Goal: Check status: Check status

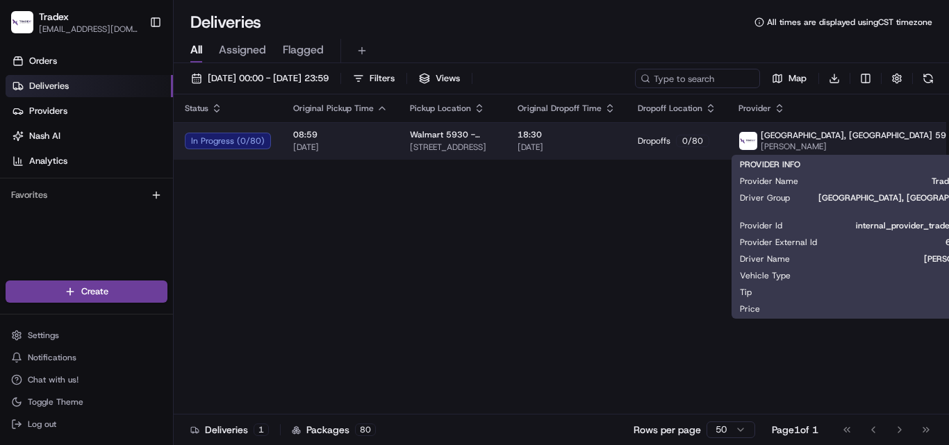
click at [856, 144] on span "[PERSON_NAME]" at bounding box center [858, 146] width 197 height 11
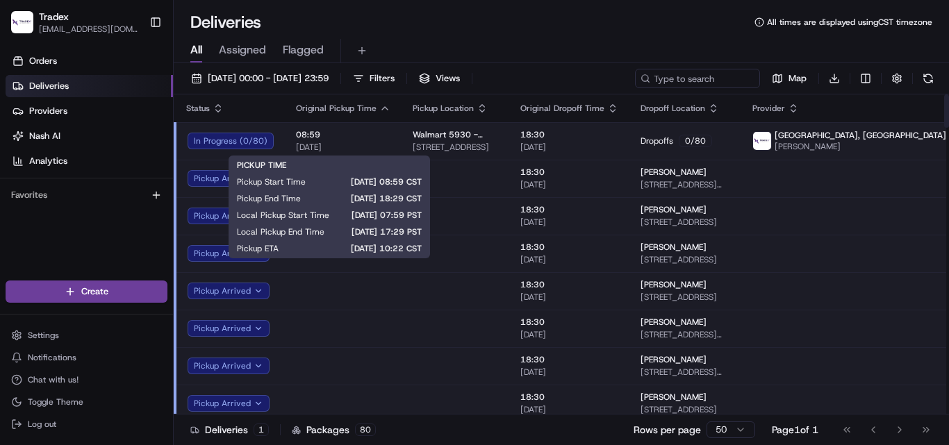
click at [358, 145] on span "[DATE]" at bounding box center [343, 147] width 94 height 11
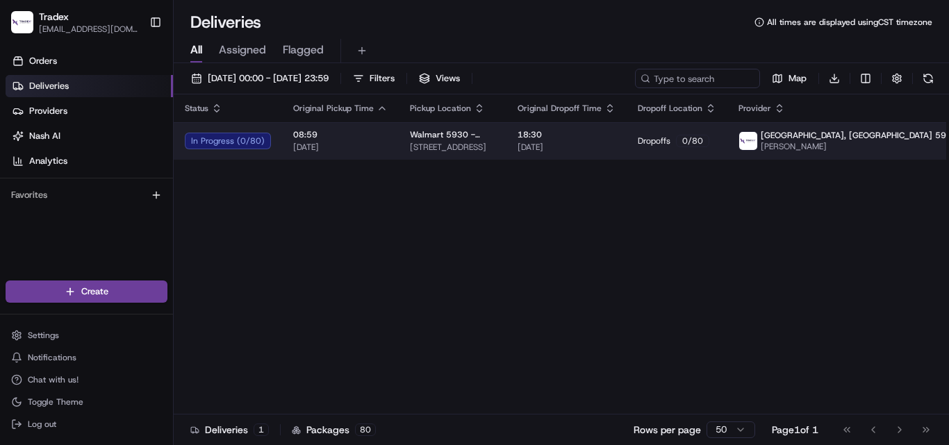
click at [495, 148] on span "[STREET_ADDRESS]" at bounding box center [452, 147] width 85 height 11
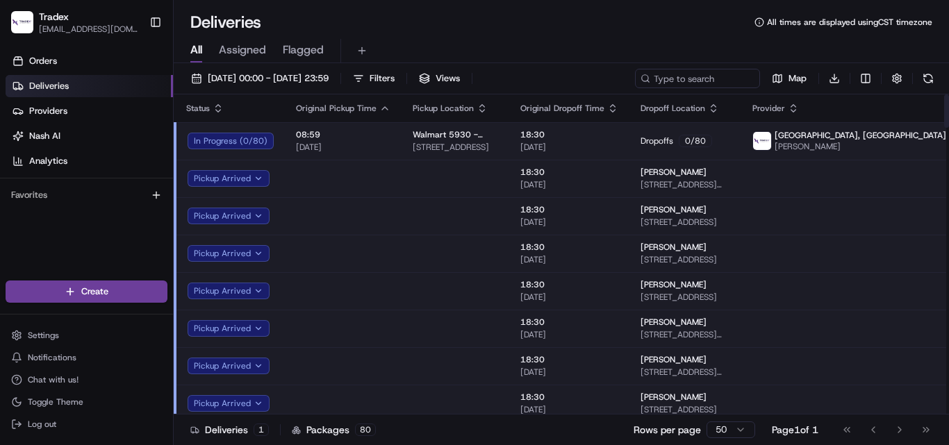
click at [912, 142] on html "Tradex [EMAIL_ADDRESS][DOMAIN_NAME] Toggle Sidebar Orders Deliveries Providers …" at bounding box center [474, 222] width 949 height 445
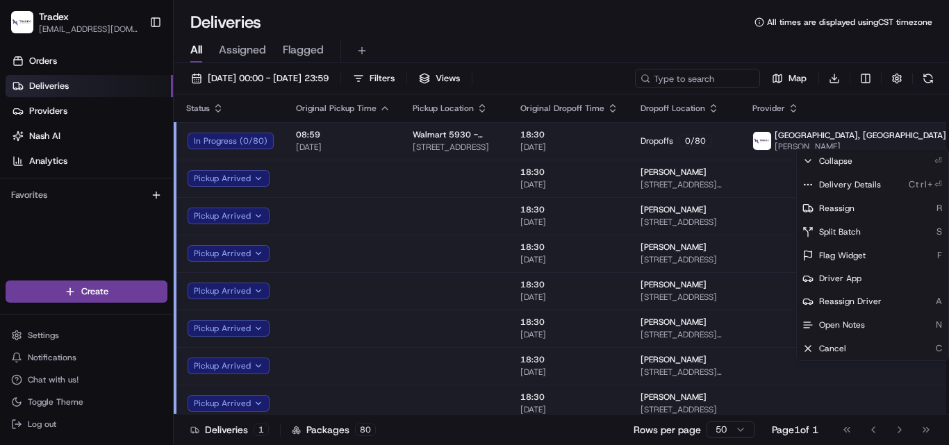
click at [542, 31] on html "Tradex [EMAIL_ADDRESS][DOMAIN_NAME] Toggle Sidebar Orders Deliveries Providers …" at bounding box center [474, 222] width 949 height 445
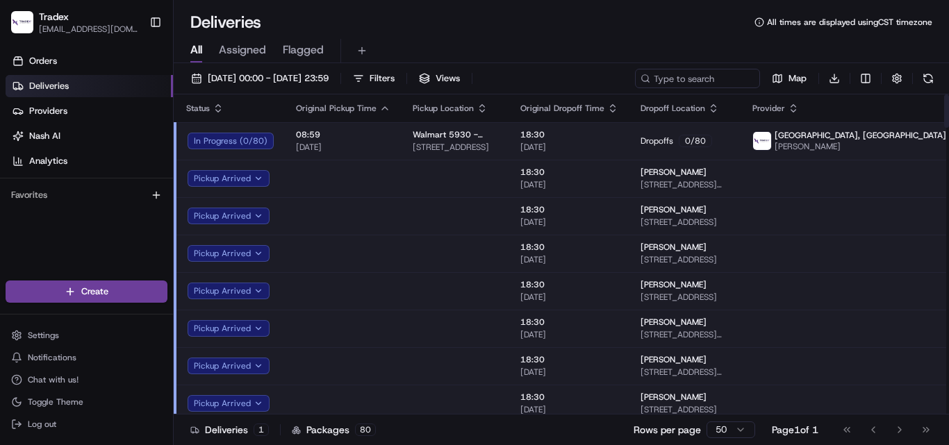
click at [914, 138] on html "Tradex [EMAIL_ADDRESS][DOMAIN_NAME] Toggle Sidebar Orders Deliveries Providers …" at bounding box center [474, 222] width 949 height 445
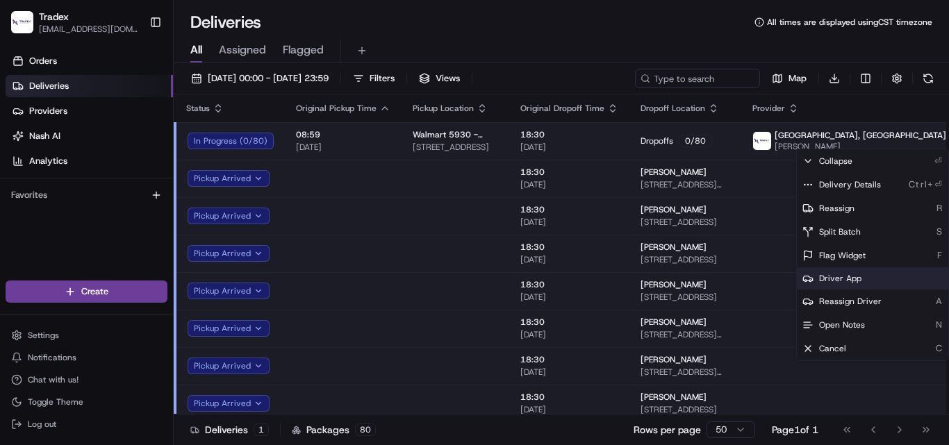
click at [852, 280] on span "Driver App" at bounding box center [840, 278] width 42 height 11
click at [826, 279] on span "Driver App" at bounding box center [840, 278] width 42 height 11
click at [827, 277] on span "Driver App" at bounding box center [840, 278] width 42 height 11
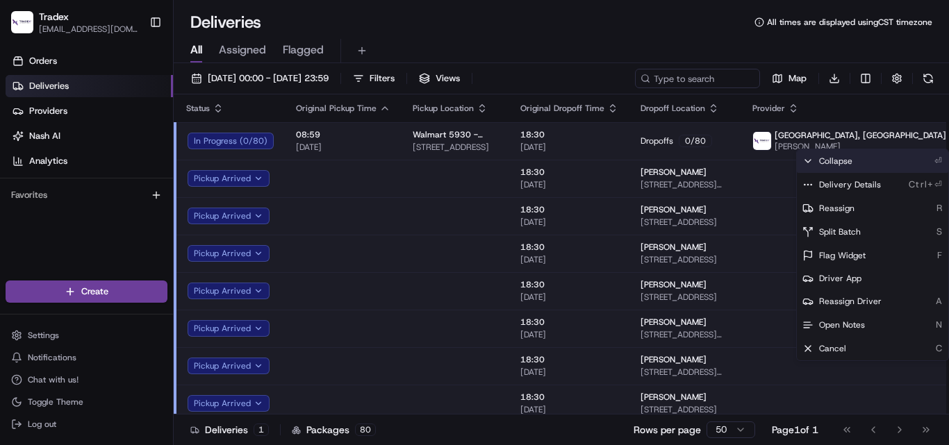
click at [801, 162] on div "Collapse ⏎" at bounding box center [871, 161] width 151 height 24
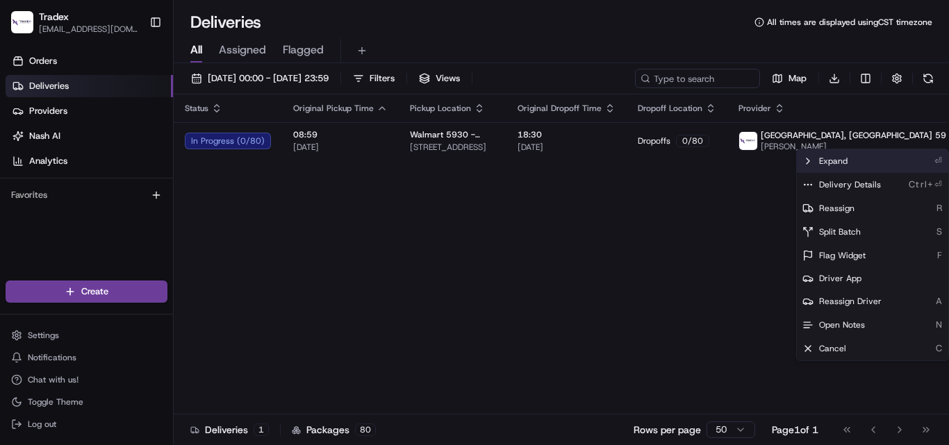
click at [805, 163] on icon at bounding box center [807, 161] width 11 height 11
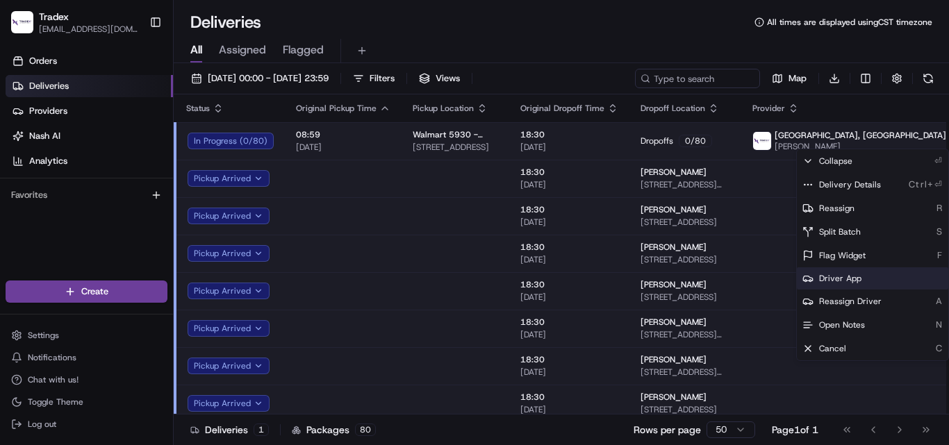
click at [831, 279] on span "Driver App" at bounding box center [840, 278] width 42 height 11
click at [928, 142] on html "Tradex [EMAIL_ADDRESS][DOMAIN_NAME] Toggle Sidebar Orders Deliveries Providers …" at bounding box center [474, 222] width 949 height 445
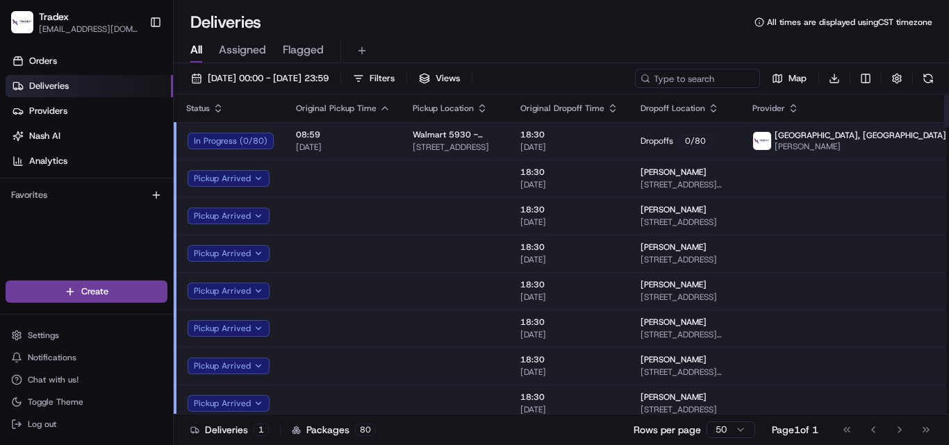
click at [909, 140] on html "Tradex [EMAIL_ADDRESS][DOMAIN_NAME] Toggle Sidebar Orders Deliveries Providers …" at bounding box center [474, 222] width 949 height 445
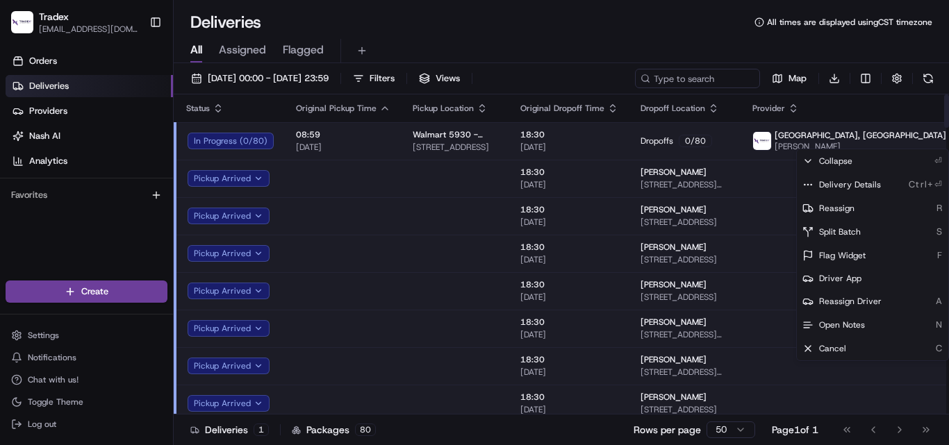
click at [909, 140] on html "Tradex [EMAIL_ADDRESS][DOMAIN_NAME] Toggle Sidebar Orders Deliveries Providers …" at bounding box center [474, 222] width 949 height 445
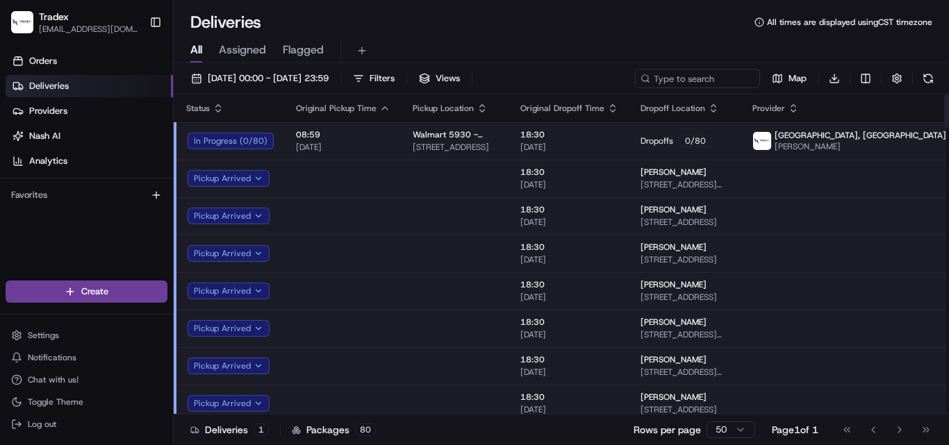
click at [909, 143] on html "Tradex [EMAIL_ADDRESS][DOMAIN_NAME] Toggle Sidebar Orders Deliveries Providers …" at bounding box center [474, 222] width 949 height 445
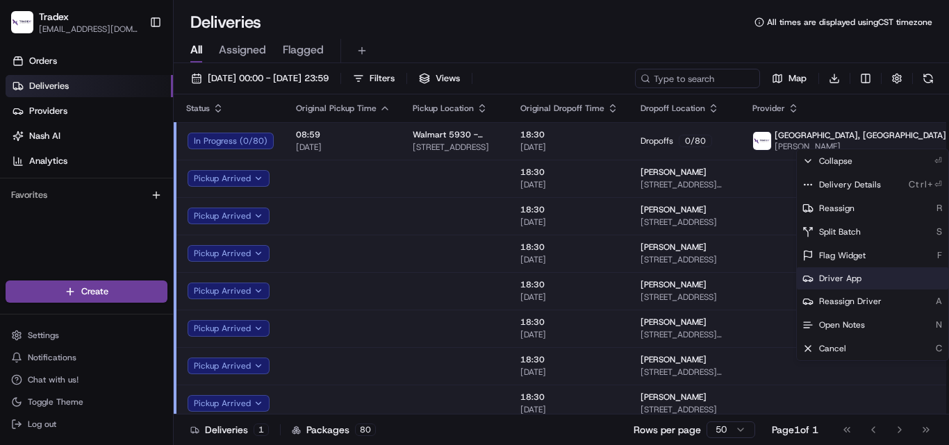
click at [838, 276] on span "Driver App" at bounding box center [840, 278] width 42 height 11
click at [929, 79] on html "Tradex [EMAIL_ADDRESS][DOMAIN_NAME] Toggle Sidebar Orders Deliveries Providers …" at bounding box center [474, 222] width 949 height 445
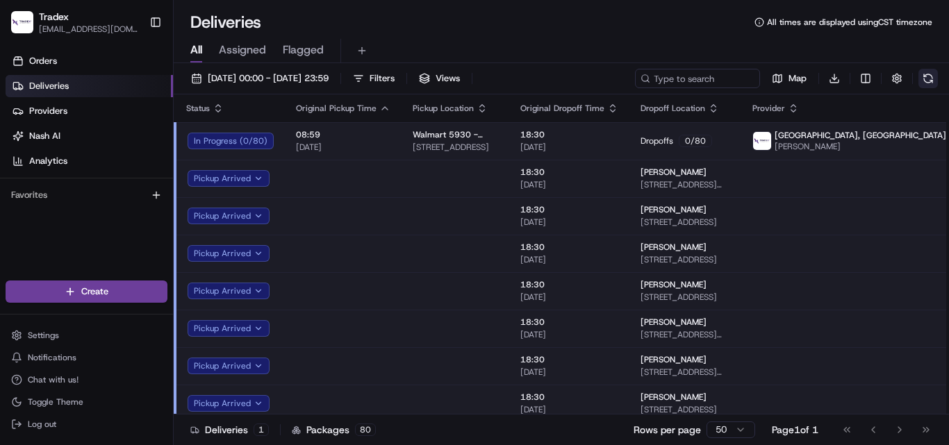
click at [929, 79] on button at bounding box center [927, 78] width 19 height 19
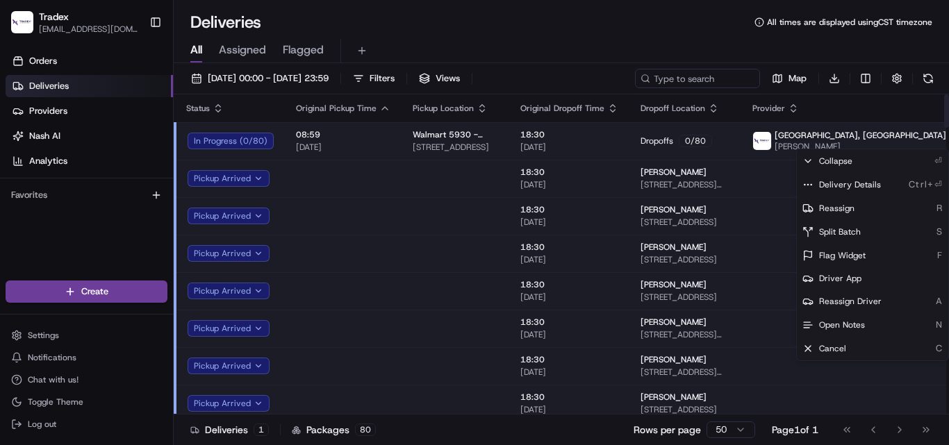
click at [911, 141] on html "Tradex [EMAIL_ADDRESS][DOMAIN_NAME] Toggle Sidebar Orders Deliveries Providers …" at bounding box center [474, 222] width 949 height 445
click at [849, 276] on span "Driver App" at bounding box center [840, 278] width 42 height 11
click at [436, 207] on html "Tradex [EMAIL_ADDRESS][DOMAIN_NAME] Toggle Sidebar Orders Deliveries Providers …" at bounding box center [474, 222] width 949 height 445
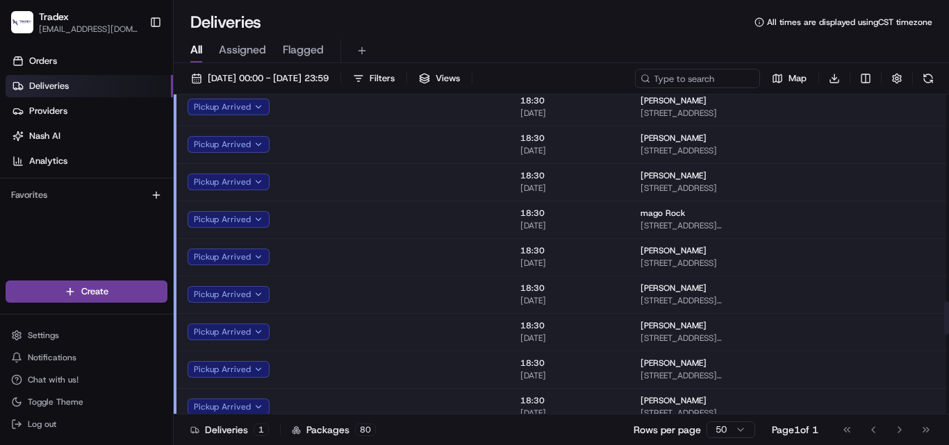
scroll to position [2014, 0]
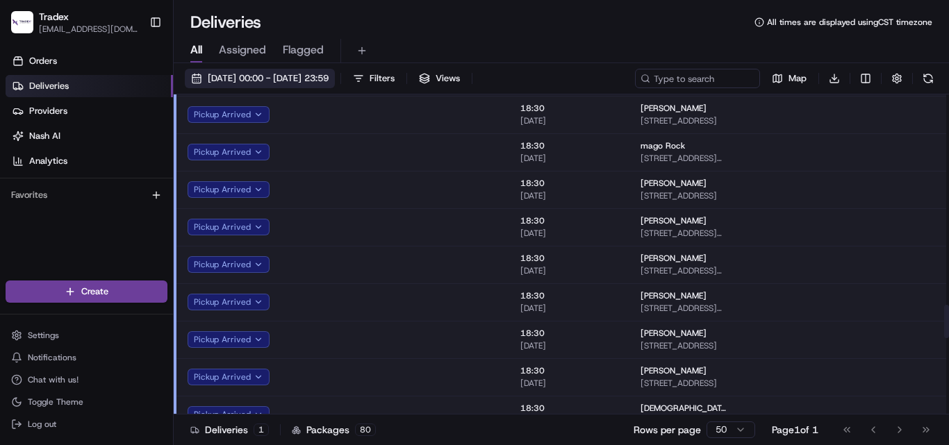
click at [328, 80] on span "[DATE] 00:00 - [DATE] 23:59" at bounding box center [268, 78] width 121 height 12
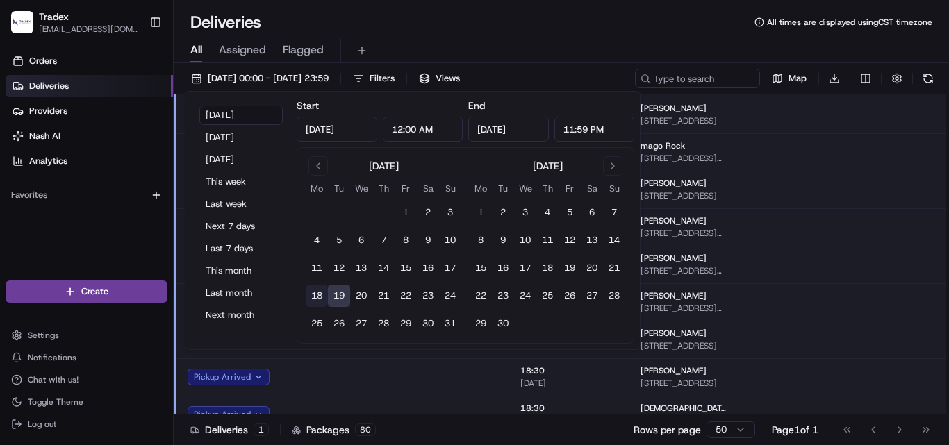
click at [319, 292] on button "18" at bounding box center [317, 296] width 22 height 22
type input "[DATE]"
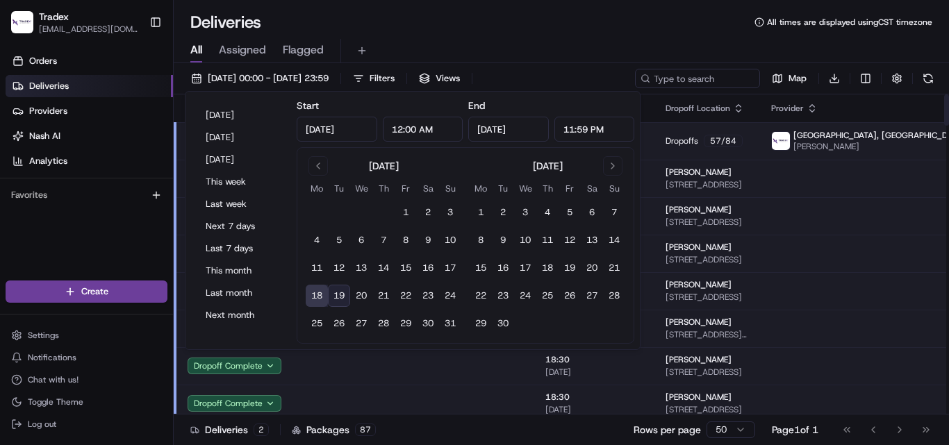
click at [560, 35] on div "All Assigned Flagged" at bounding box center [561, 48] width 775 height 30
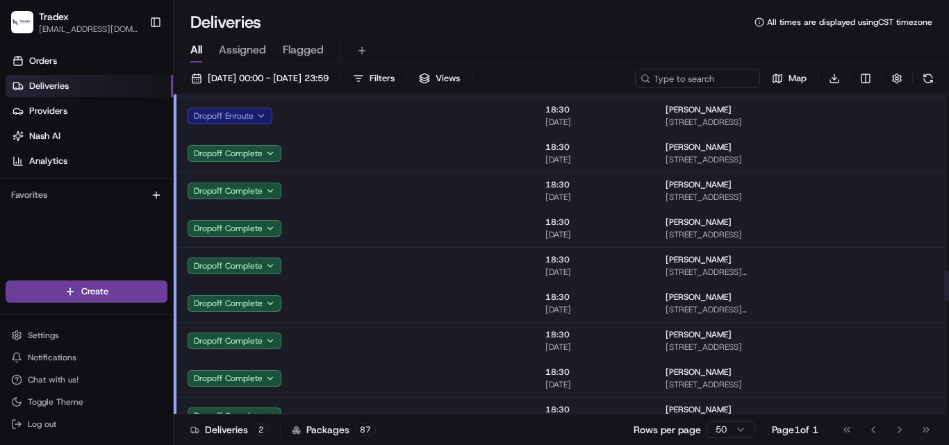
scroll to position [1891, 0]
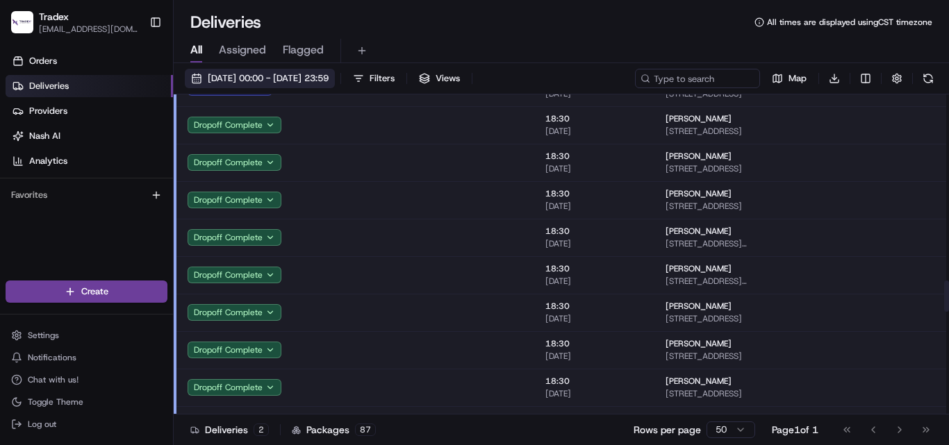
click at [298, 81] on span "[DATE] 00:00 - [DATE] 23:59" at bounding box center [268, 78] width 121 height 12
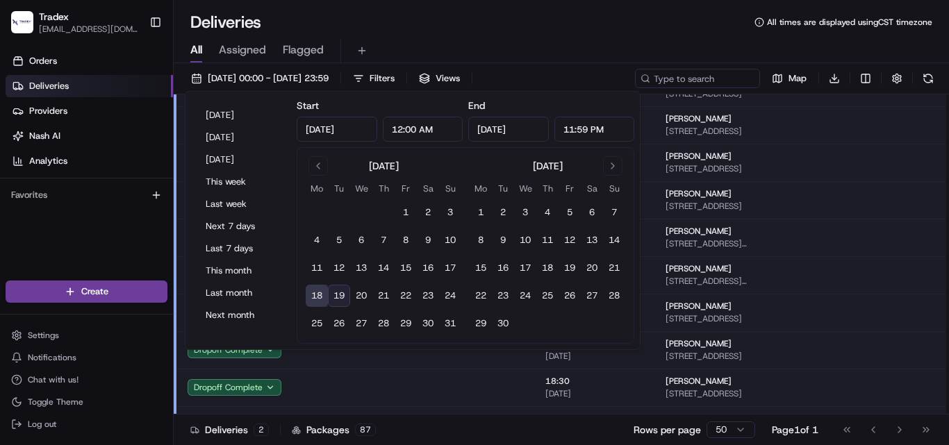
click at [341, 294] on button "19" at bounding box center [339, 296] width 22 height 22
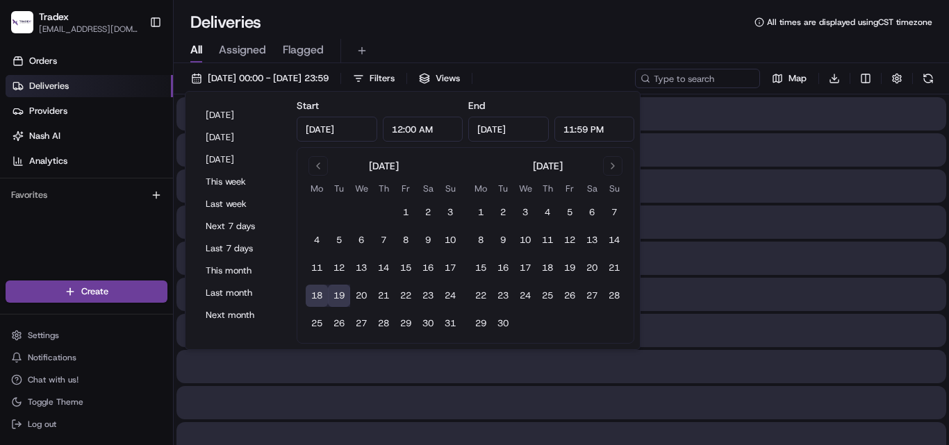
type input "[DATE]"
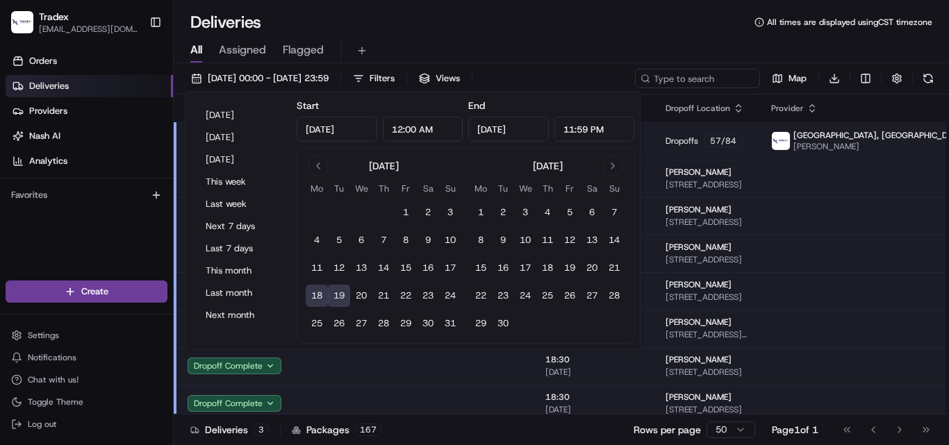
click at [596, 33] on div "Deliveries All times are displayed using CST timezone" at bounding box center [561, 22] width 775 height 22
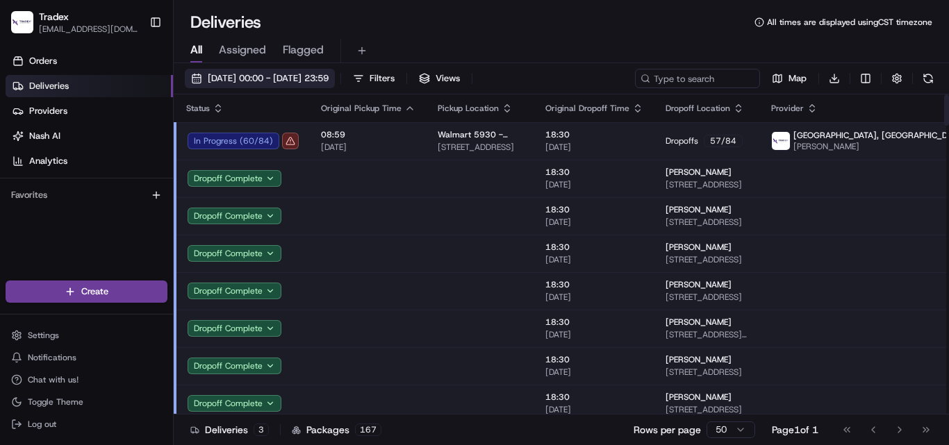
click at [273, 82] on span "[DATE] 00:00 - [DATE] 23:59" at bounding box center [268, 78] width 121 height 12
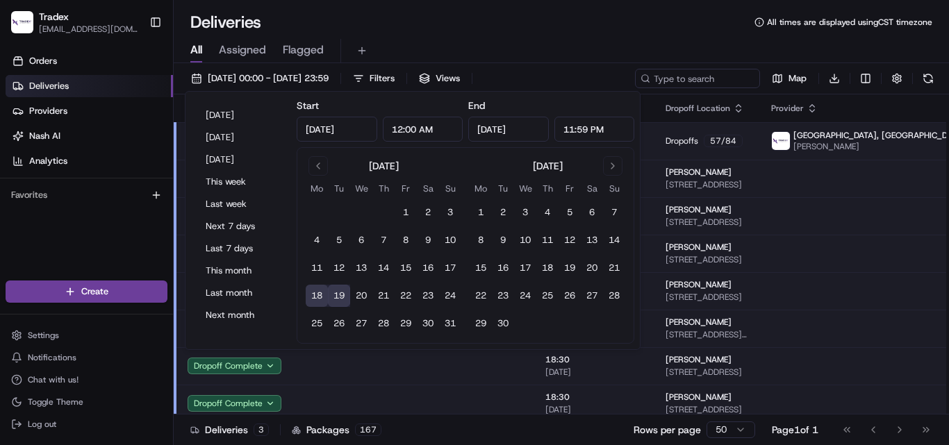
click at [337, 293] on button "19" at bounding box center [339, 296] width 22 height 22
type input "[DATE]"
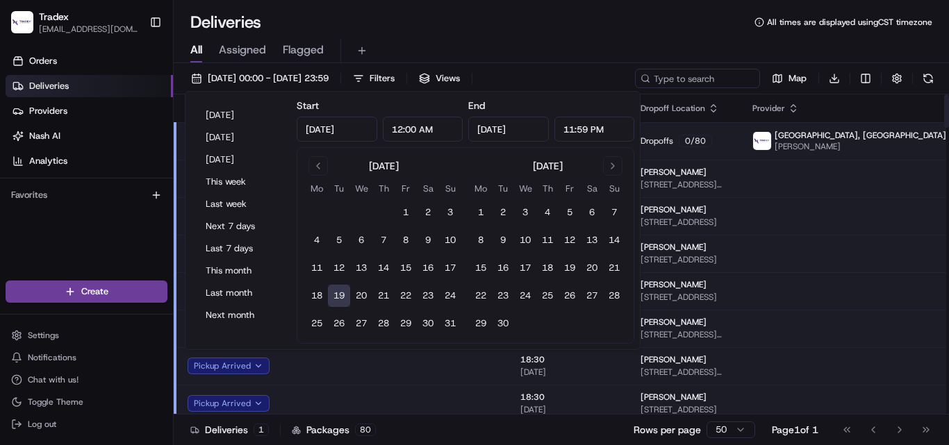
click at [630, 22] on div "Deliveries All times are displayed using CST timezone" at bounding box center [561, 22] width 775 height 22
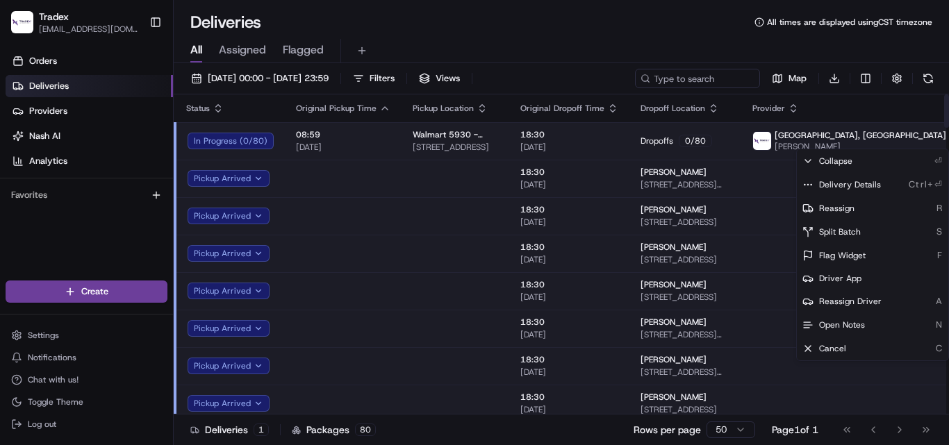
click at [914, 142] on html "Tradex [EMAIL_ADDRESS][DOMAIN_NAME] Toggle Sidebar Orders Deliveries Providers …" at bounding box center [474, 222] width 949 height 445
